Goal: Information Seeking & Learning: Learn about a topic

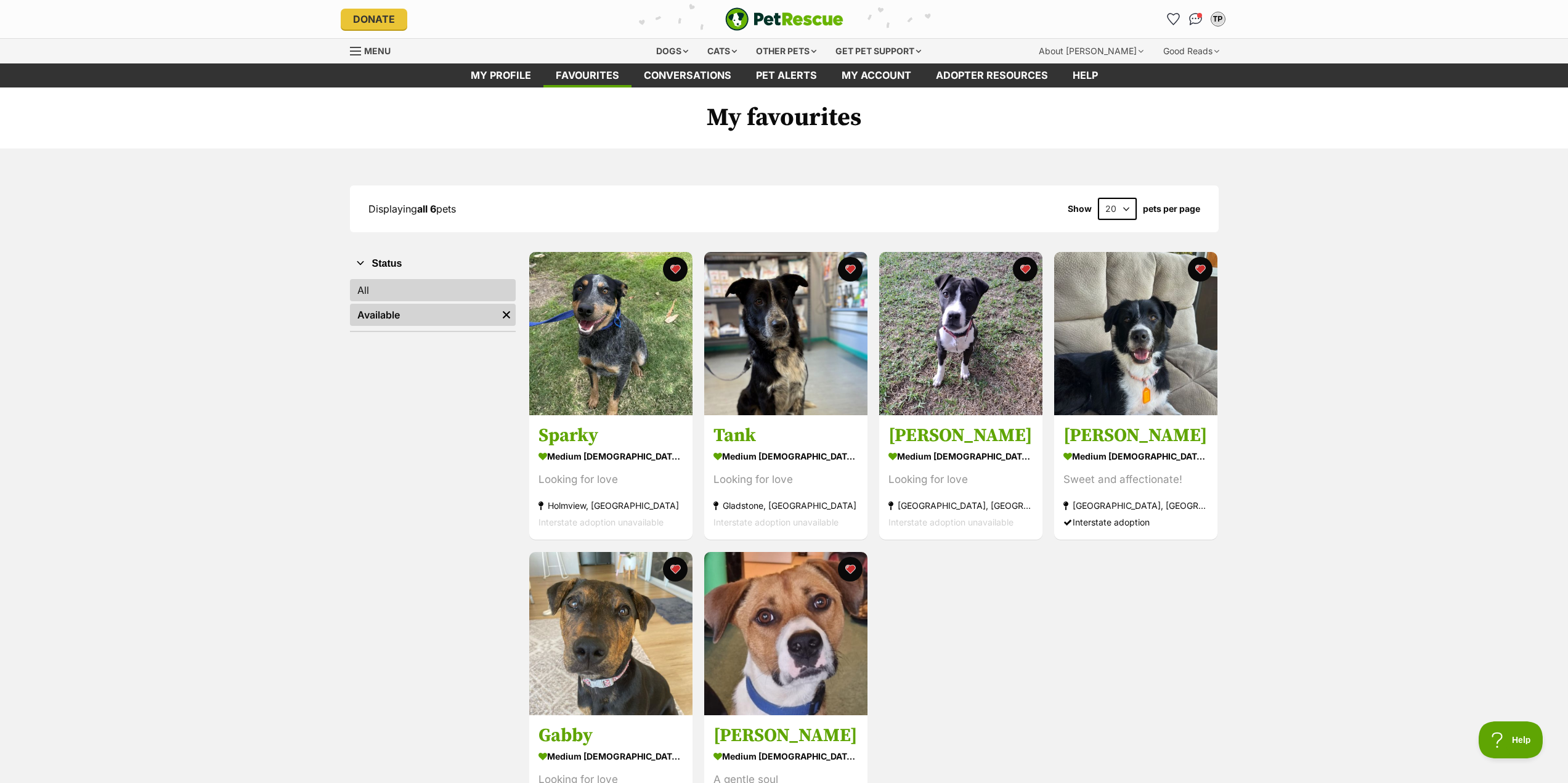
click at [396, 297] on link "All" at bounding box center [433, 290] width 166 height 22
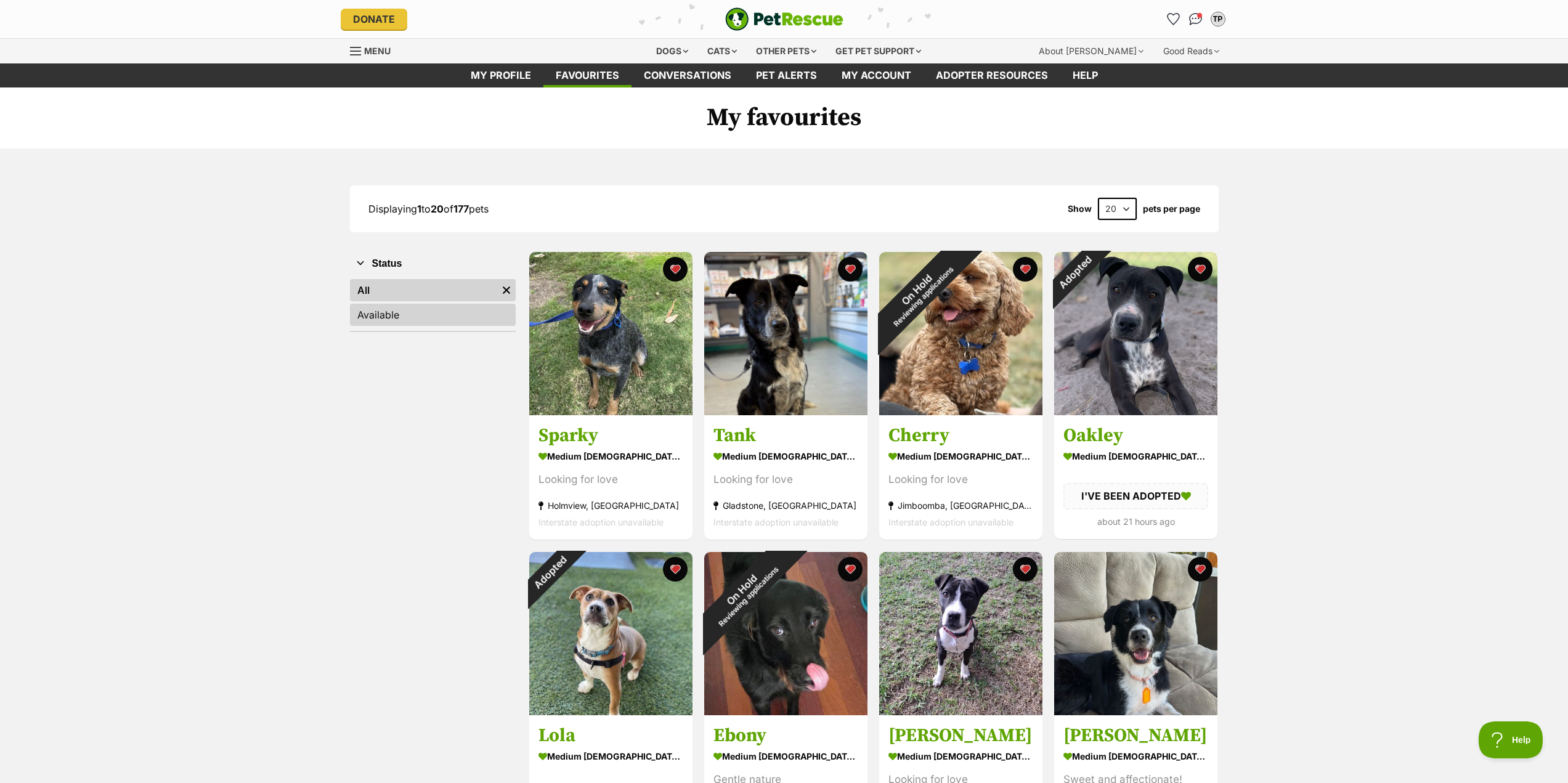
click at [427, 324] on link "Available" at bounding box center [433, 314] width 166 height 22
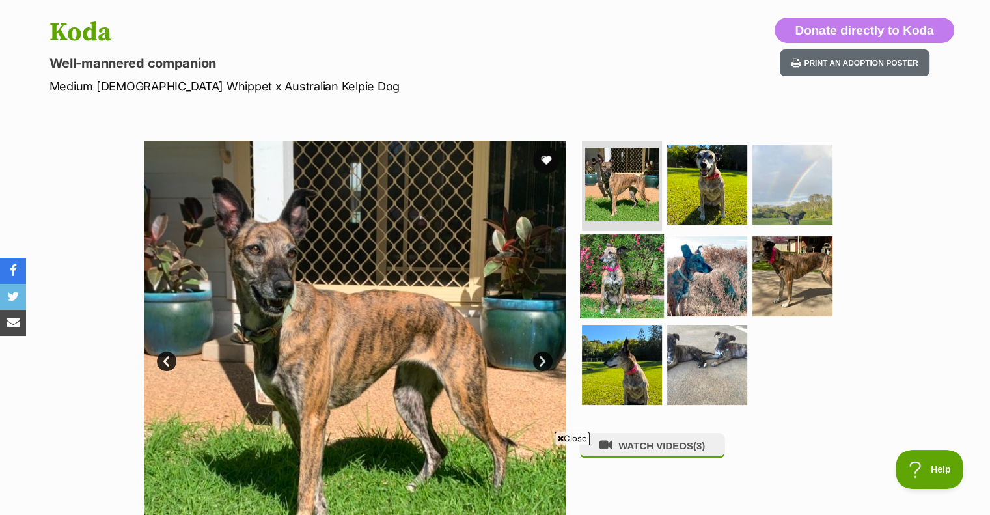
click at [623, 290] on img at bounding box center [622, 276] width 84 height 84
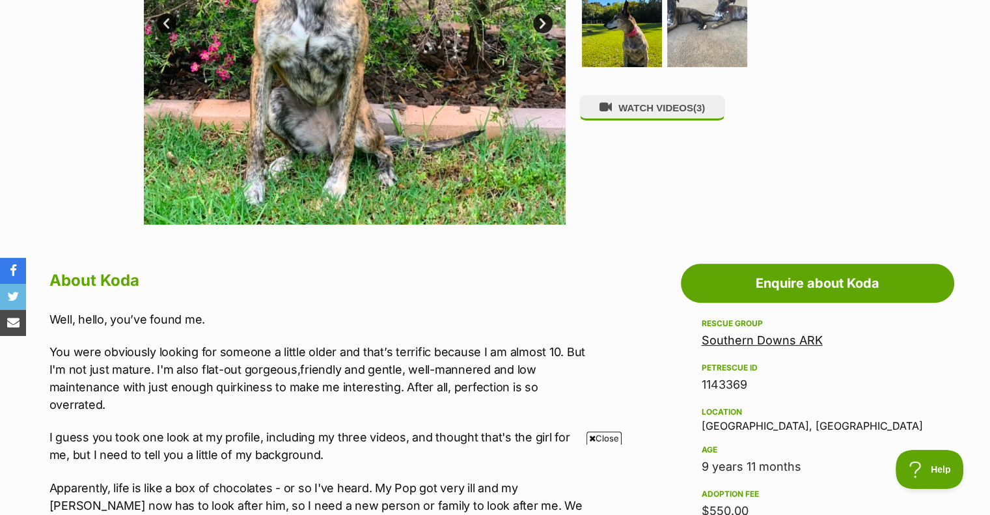
scroll to position [325, 0]
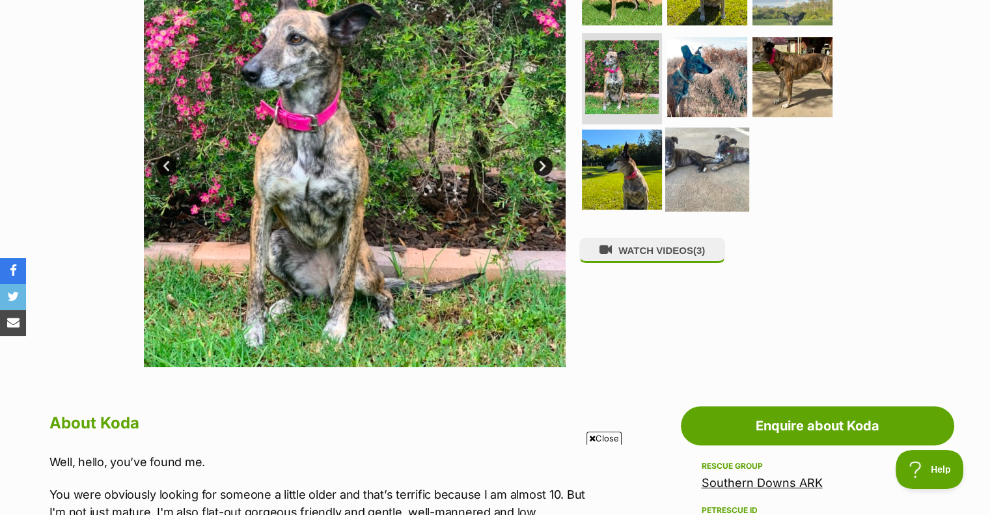
click at [697, 180] on img at bounding box center [707, 170] width 84 height 84
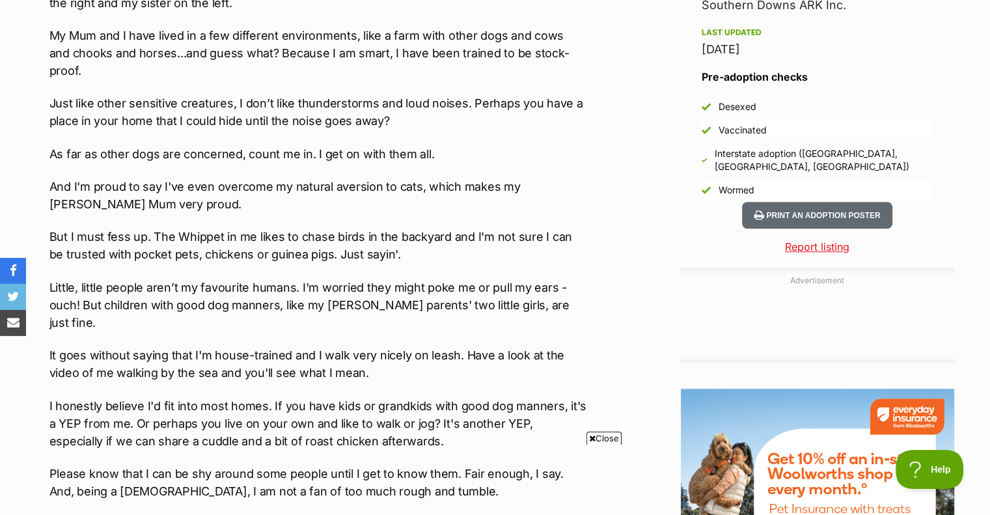
scroll to position [0, 0]
